Goal: Transaction & Acquisition: Purchase product/service

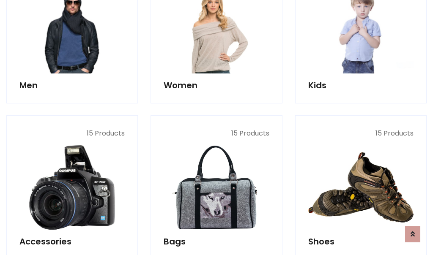
scroll to position [283, 0]
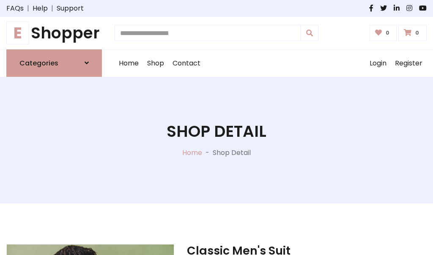
click at [54, 33] on h1 "E Shopper" at bounding box center [54, 33] width 96 height 19
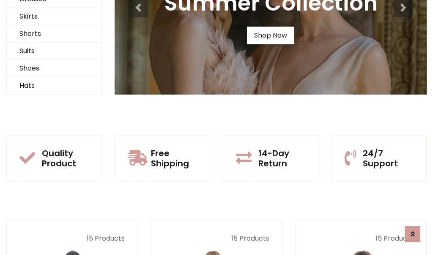
scroll to position [82, 0]
